Goal: Task Accomplishment & Management: Manage account settings

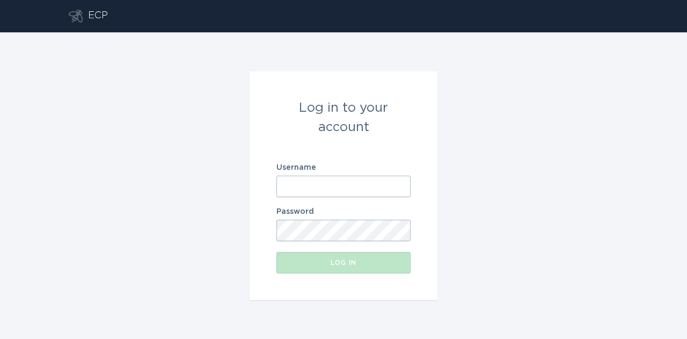
click at [280, 99] on div "Log in to your account" at bounding box center [343, 117] width 134 height 39
click at [404, 185] on input "Username" at bounding box center [343, 185] width 134 height 21
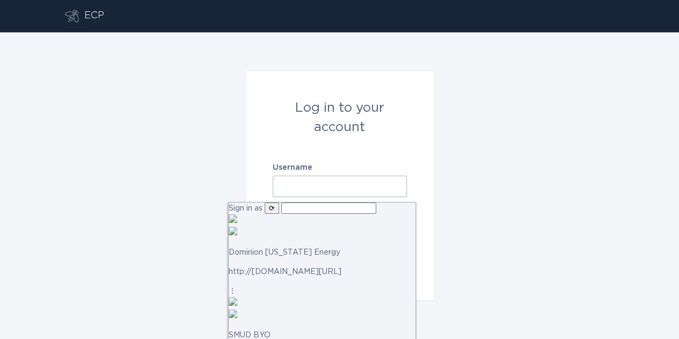
click at [360, 211] on input "text" at bounding box center [328, 207] width 95 height 11
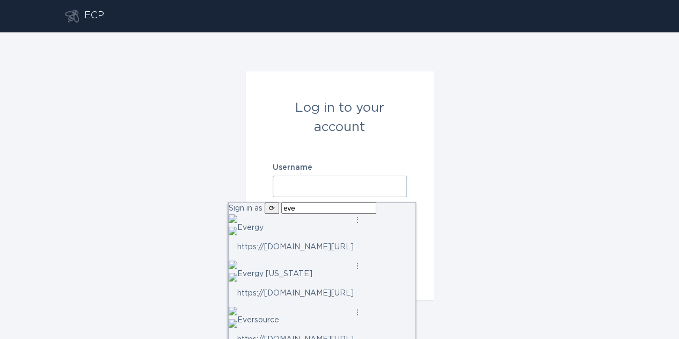
type input "ever"
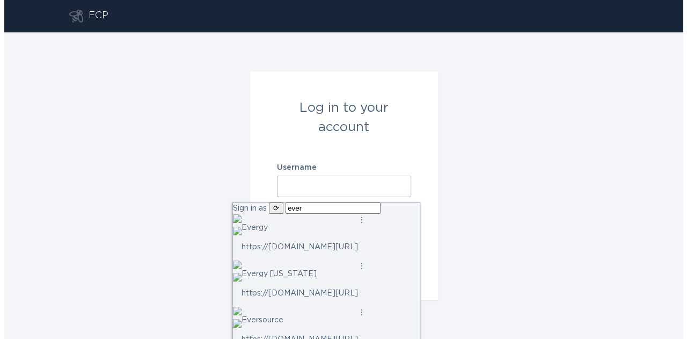
scroll to position [61, 0]
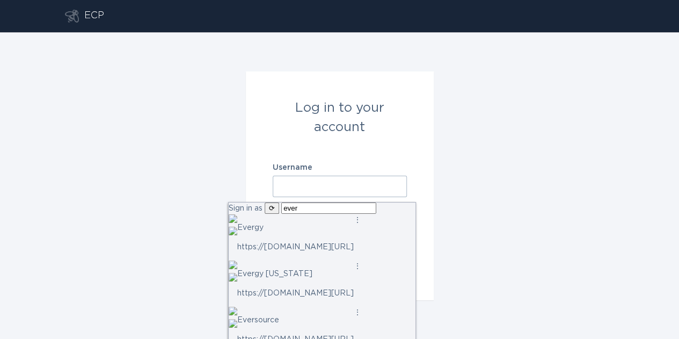
click at [317, 335] on span "[DOMAIN_NAME][URL]" at bounding box center [309, 339] width 90 height 8
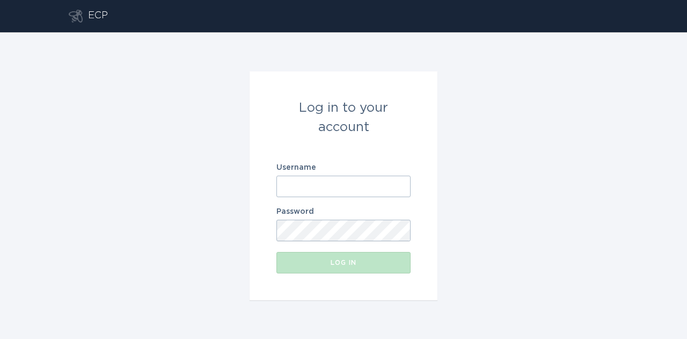
type input "[EMAIL_ADDRESS][DOMAIN_NAME]"
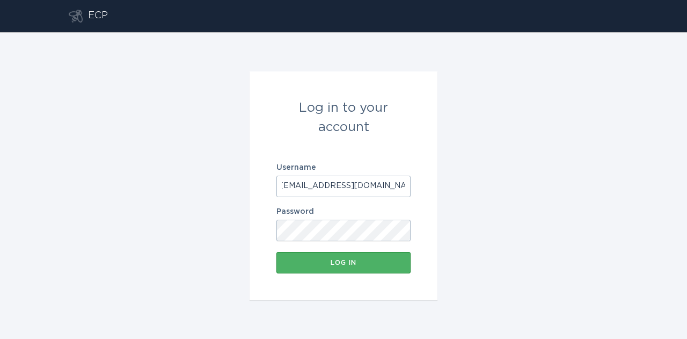
scroll to position [0, 0]
click at [395, 269] on button "Log in" at bounding box center [343, 262] width 134 height 21
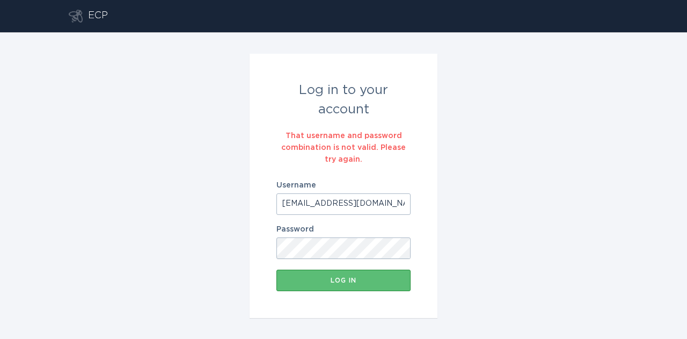
click at [402, 204] on input "[EMAIL_ADDRESS][DOMAIN_NAME]" at bounding box center [343, 203] width 134 height 21
click at [401, 210] on input "[EMAIL_ADDRESS][DOMAIN_NAME]" at bounding box center [343, 203] width 134 height 21
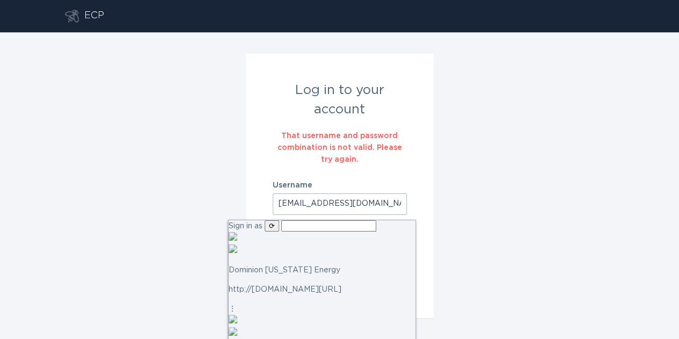
click at [352, 229] on input "text" at bounding box center [328, 225] width 95 height 11
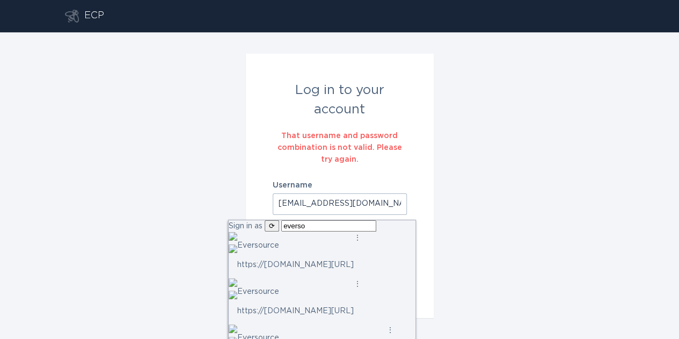
type input "eversou"
click at [320, 285] on p "Eversource" at bounding box center [295, 291] width 116 height 12
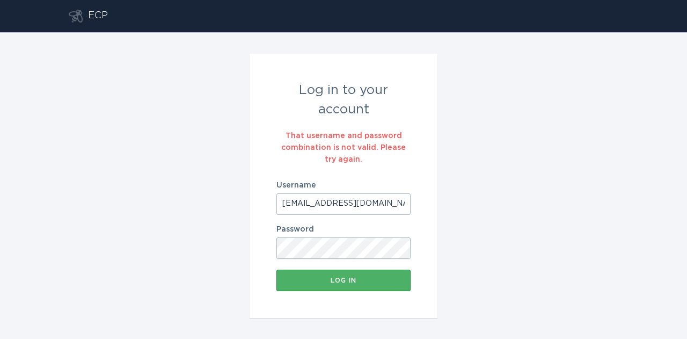
click at [351, 280] on div "Log in" at bounding box center [343, 280] width 123 height 6
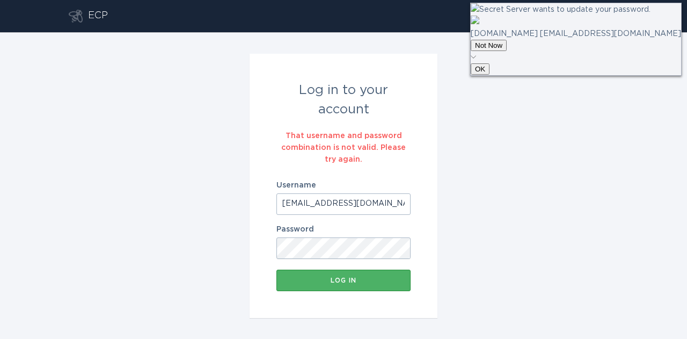
click at [351, 280] on div "Log in" at bounding box center [343, 280] width 123 height 6
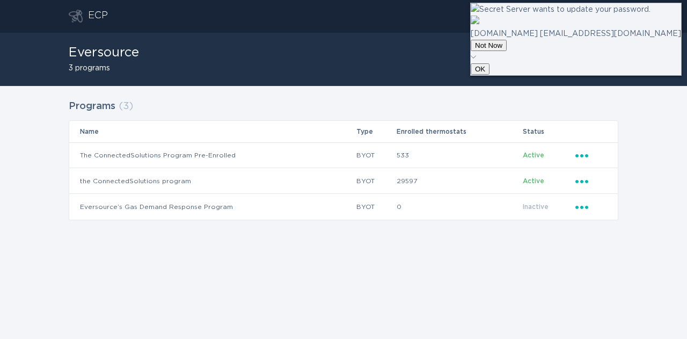
click at [405, 97] on div "Programs ( 3 ) Name Type Enrolled thermostats Status The ConnectedSolutions Pro…" at bounding box center [343, 158] width 549 height 123
click at [507, 51] on button "Not Now" at bounding box center [489, 45] width 36 height 11
